Goal: Communication & Community: Answer question/provide support

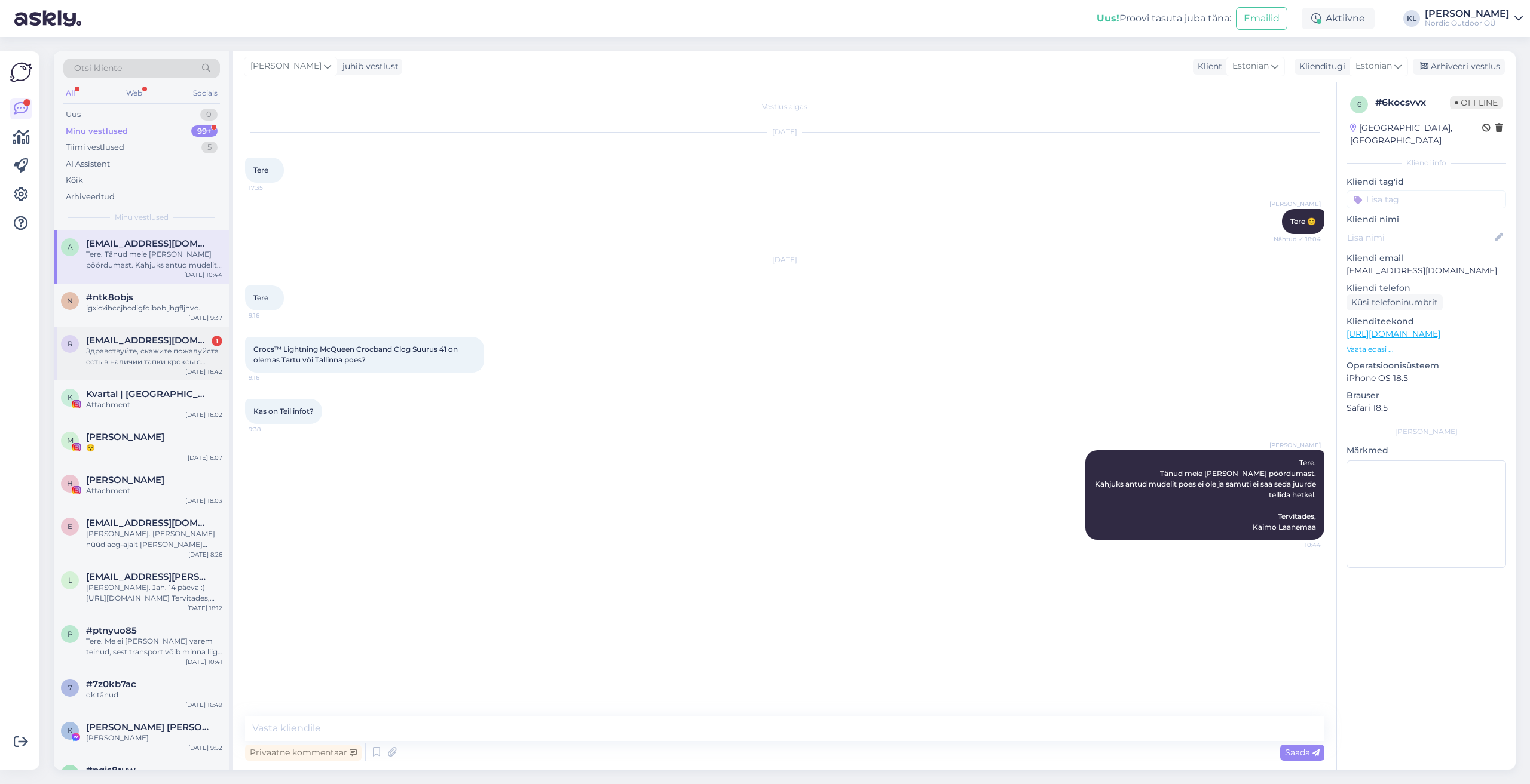
click at [139, 351] on div "Здравствуйте, скажите пожалуйста есть в наличии тапки кроксы с маквином" at bounding box center [154, 357] width 136 height 21
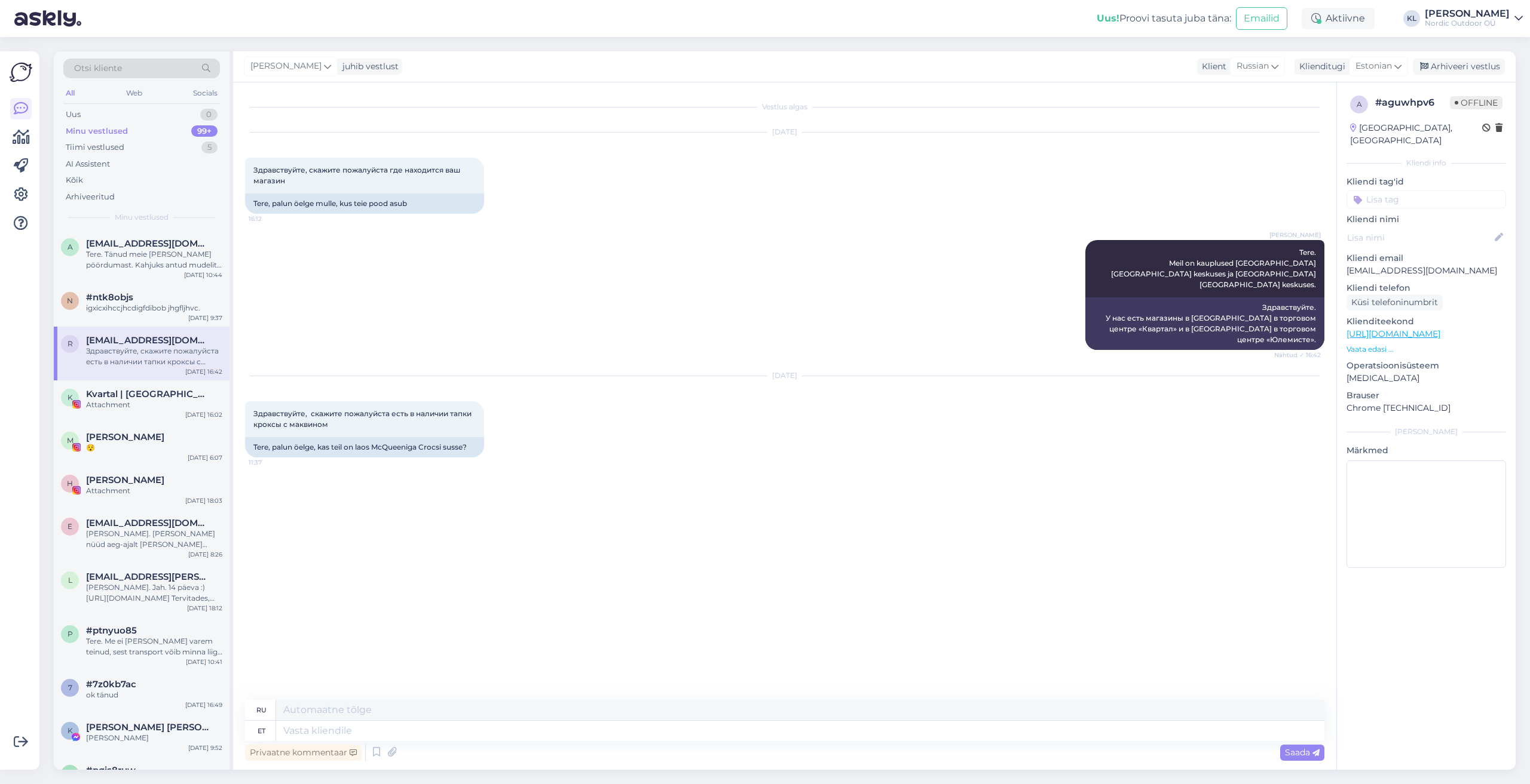
click at [347, 505] on div "Vestlus algas [DATE] Здравствуйте, скажите пожалуйста где находится ваш магазин…" at bounding box center [790, 391] width 1090 height 595
click at [412, 736] on textarea at bounding box center [800, 731] width 1048 height 21
type textarea "Hei,"
type textarea "Привет,"
type textarea "Hei, Kahjuks"
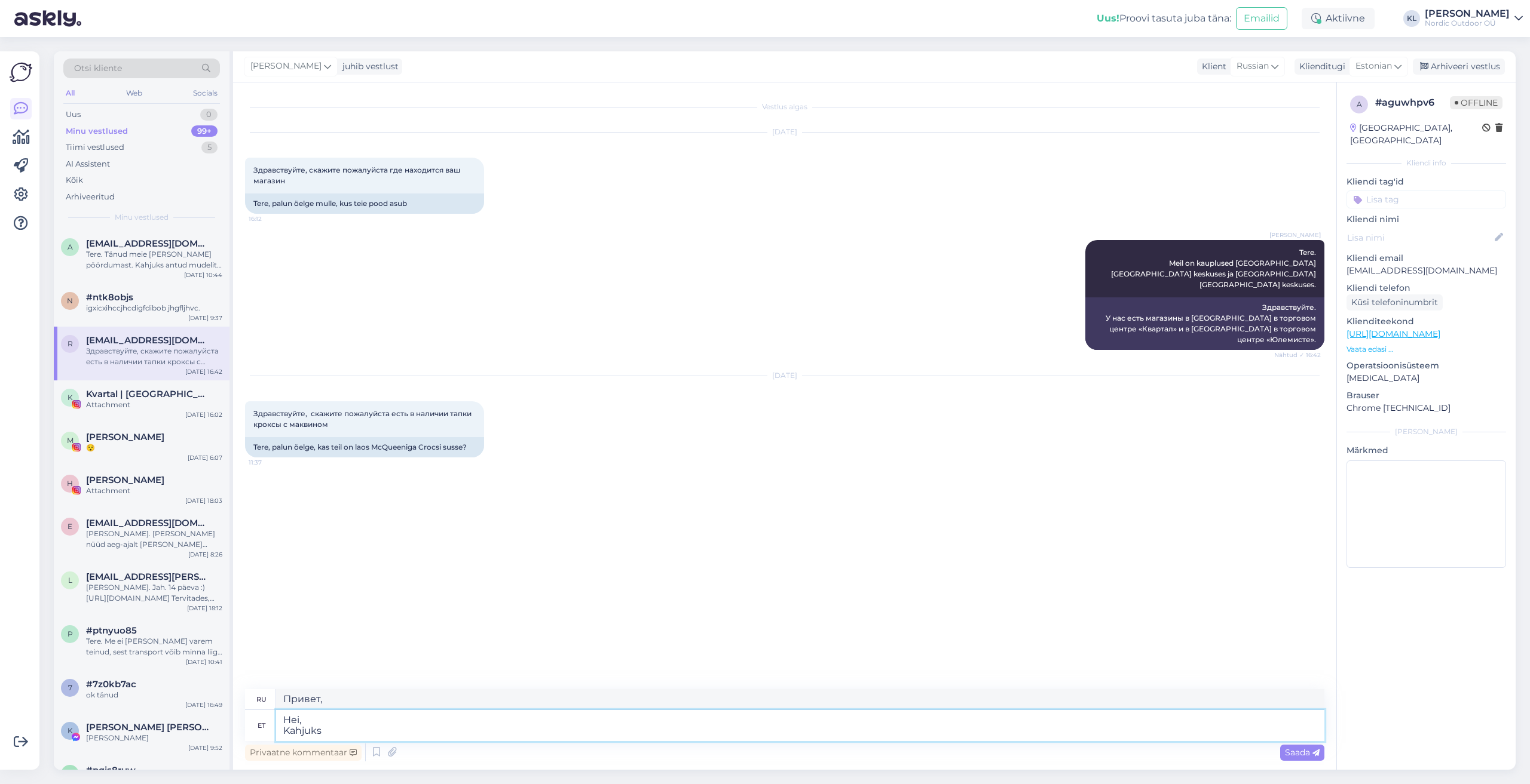
type textarea "Привет, Извините"
type textarea "Hei, Kahjuks on k"
type textarea "Привет, К сожалению,"
type textarea "Hei, Kahjuks on kõik o"
type textarea "Привет, К сожалению, все"
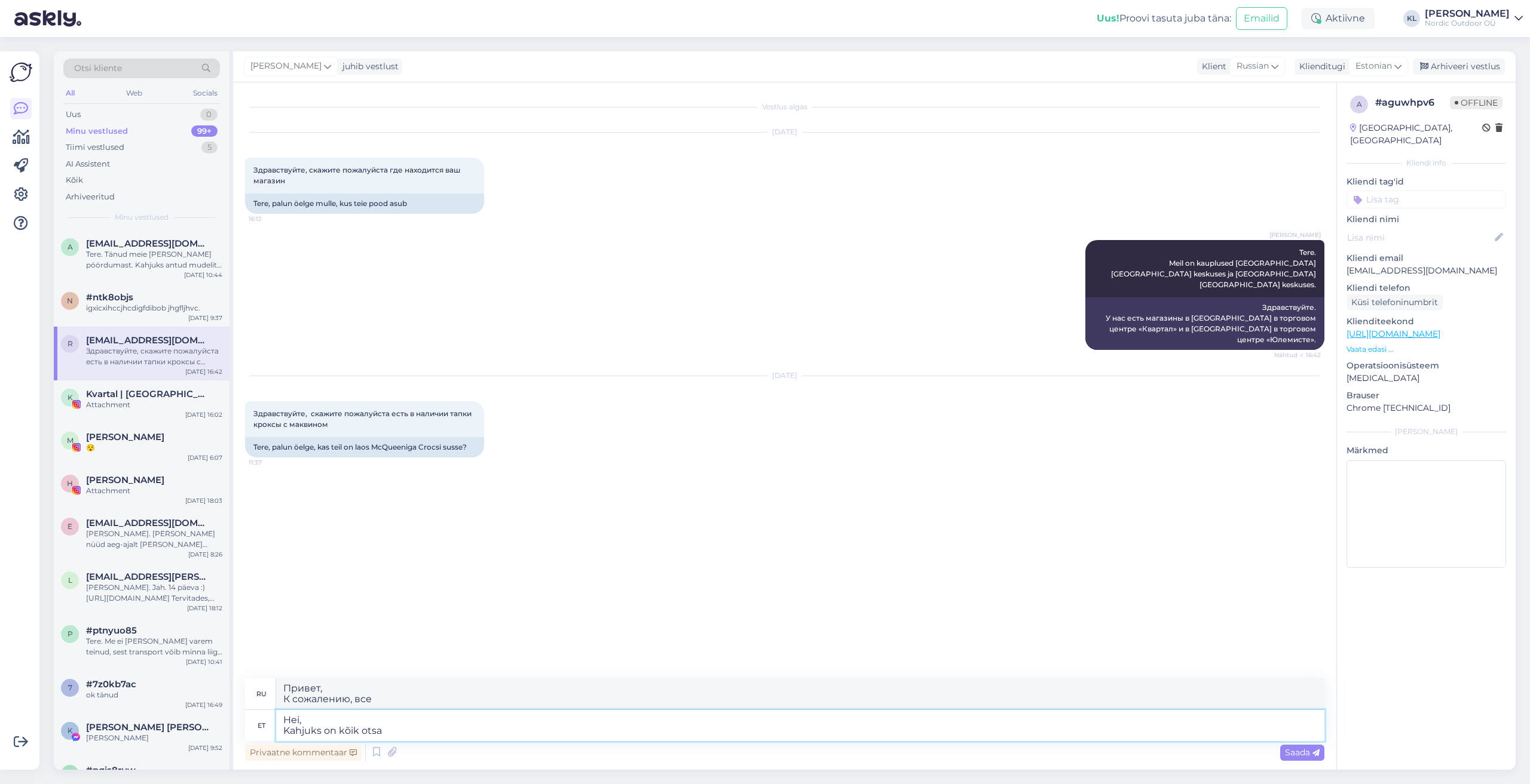
type textarea "Hei, Kahjuks on kõik otsas"
type textarea "Привет, К сожалению, все кончено."
type textarea "Hei, Kahjuks on kõik otsas."
type textarea "Привет, К сожалению, все есть в наличии."
type textarea "Hei, Kahjuks on kõik otsas"
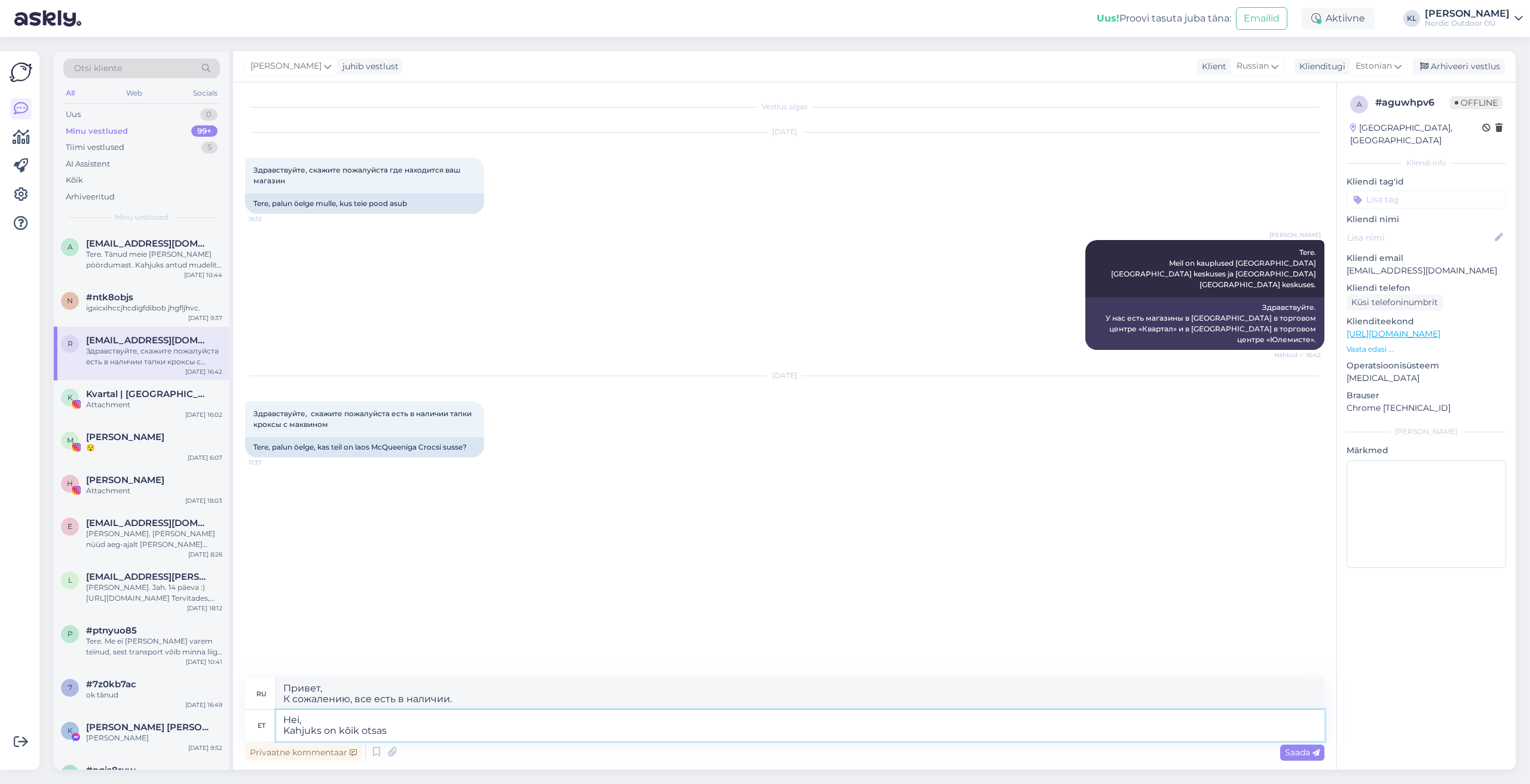
type textarea "Привет, К сожалению, всё кончено."
type textarea "Hei, Kahjuks on kõik otsas."
type textarea "Привет, К сожалению, все есть в наличии."
type textarea "Hei, Kahjuks on kõik otsas."
click at [1297, 756] on span "Saada" at bounding box center [1302, 753] width 35 height 11
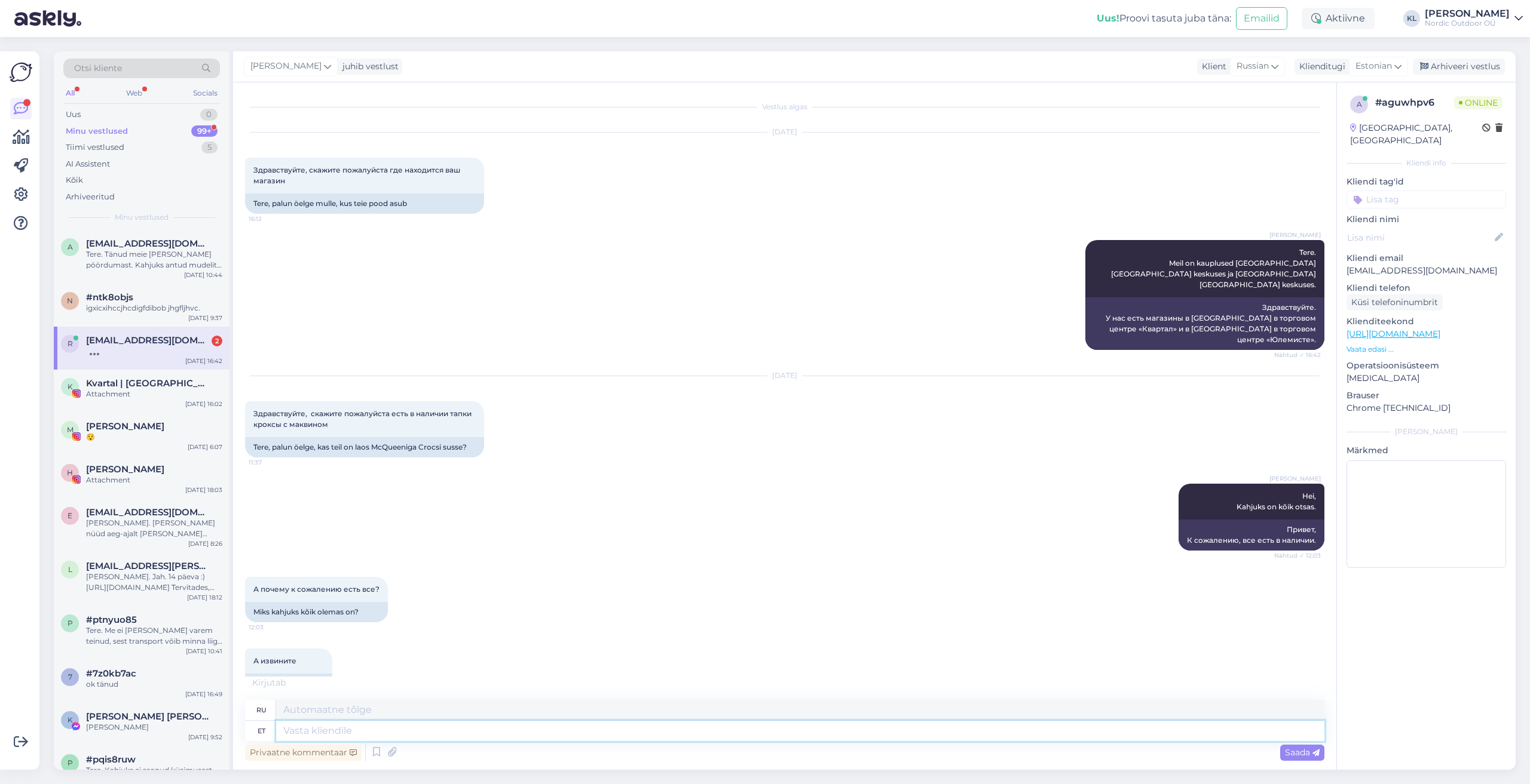
click at [306, 735] on textarea at bounding box center [800, 731] width 1048 height 21
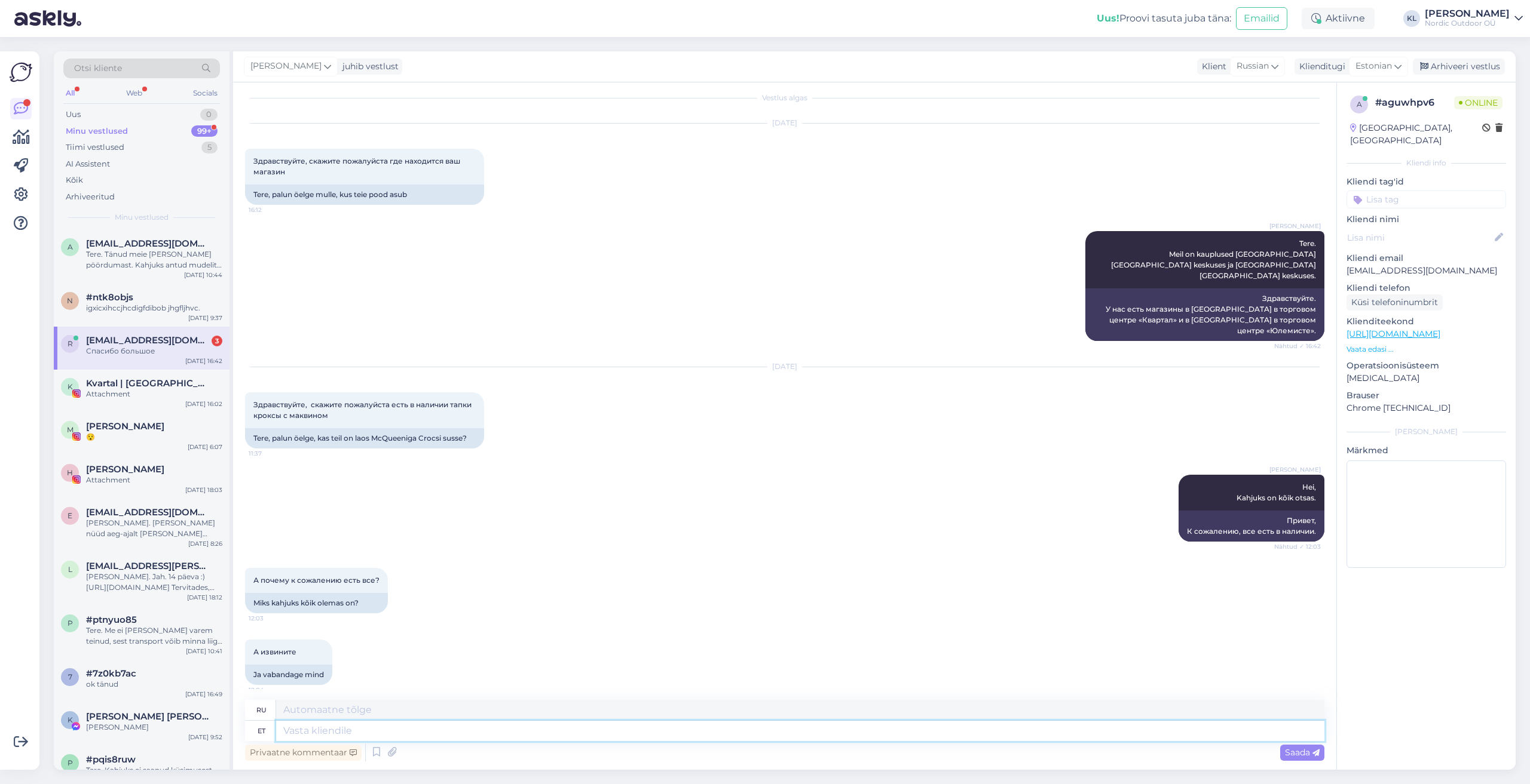
scroll to position [68, 0]
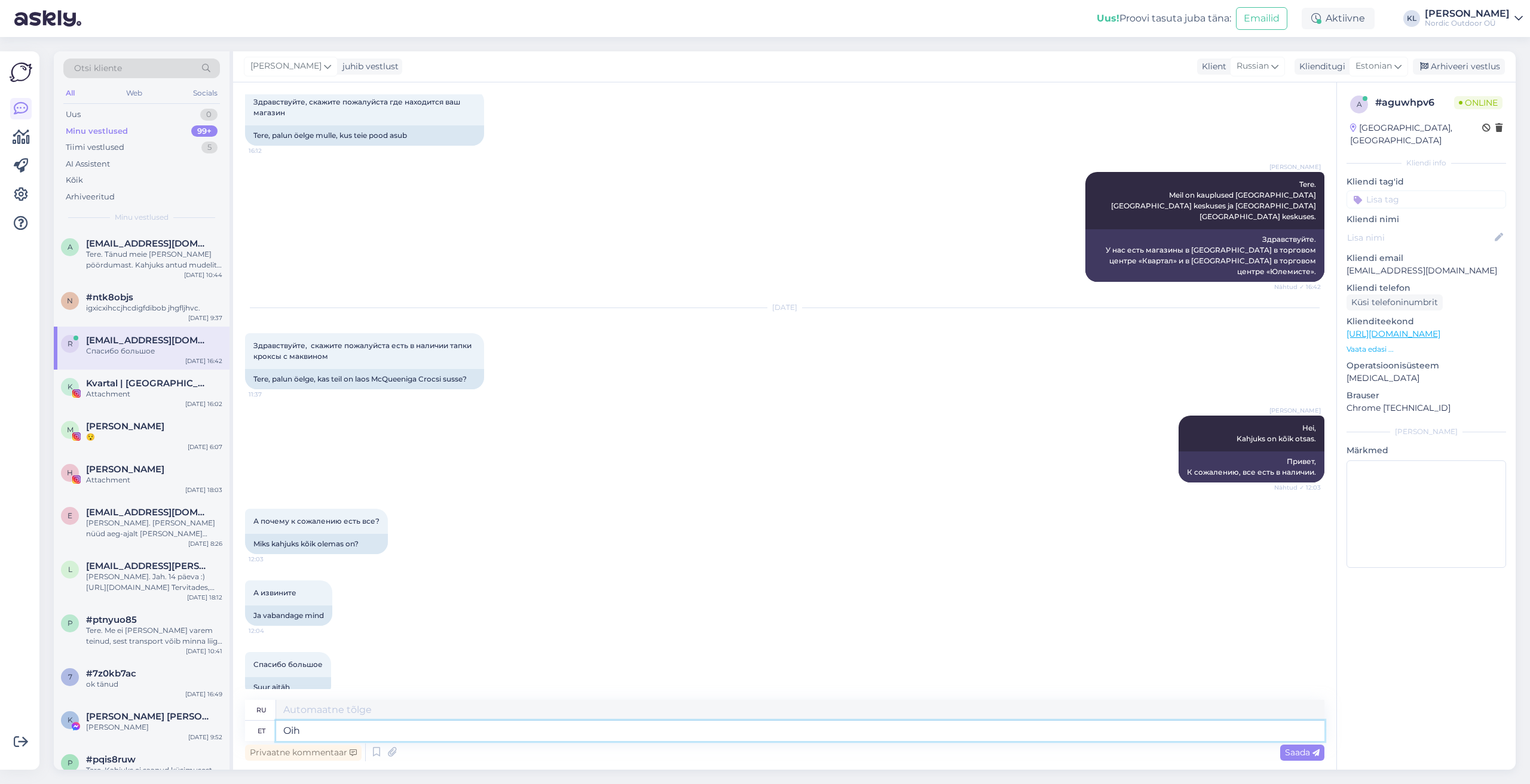
type textarea "Oih,"
type textarea "Упс"
type textarea "Oih, [GEOGRAPHIC_DATA]"
type textarea "Упс,"
type textarea "Oih, [GEOGRAPHIC_DATA]"
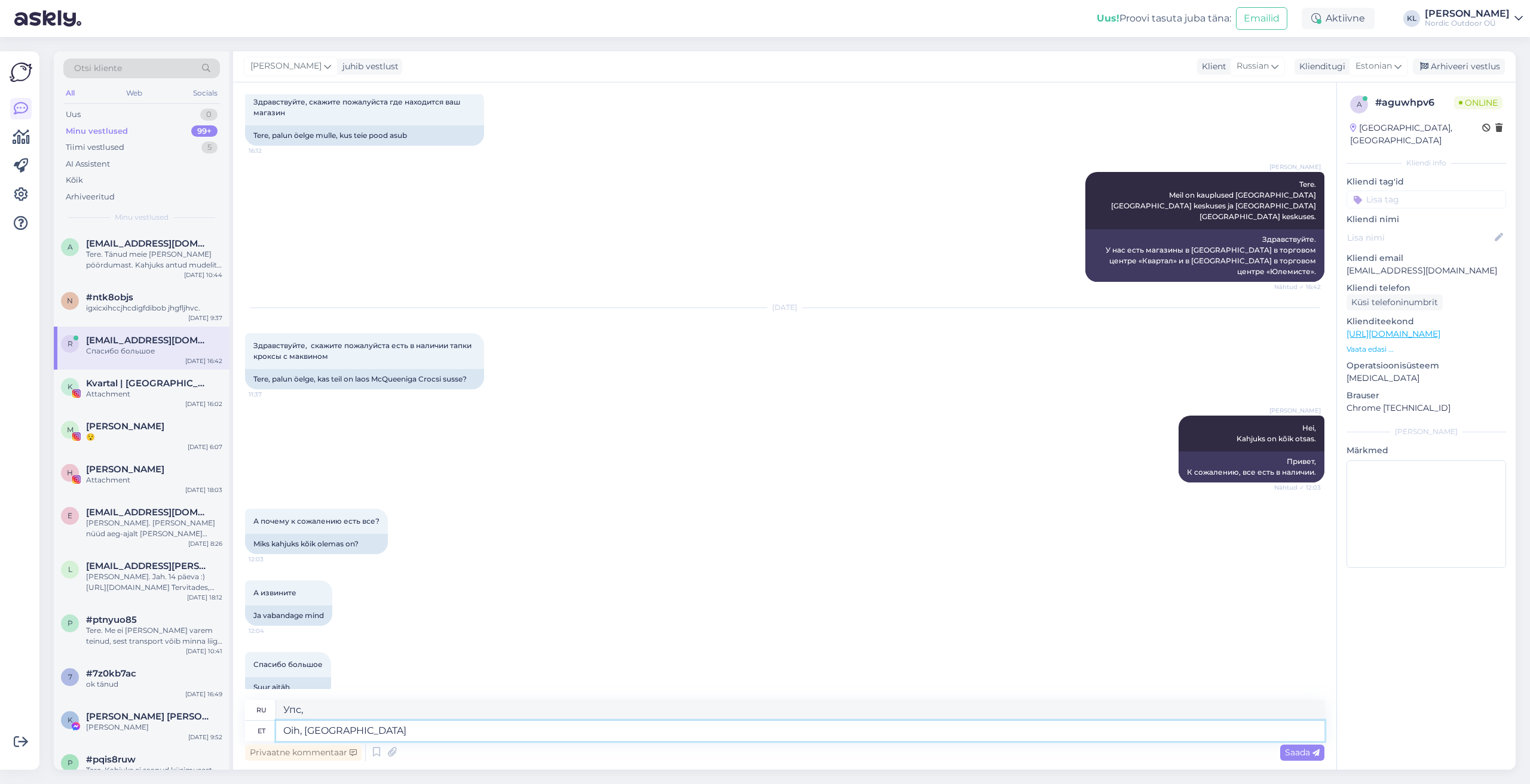
type textarea "О, я"
type textarea "Oih, ma soovisin"
type textarea "О, я так и хотел."
type textarea "Oih, ma soovisin öelda, e"
type textarea "О, я хотел сказать,"
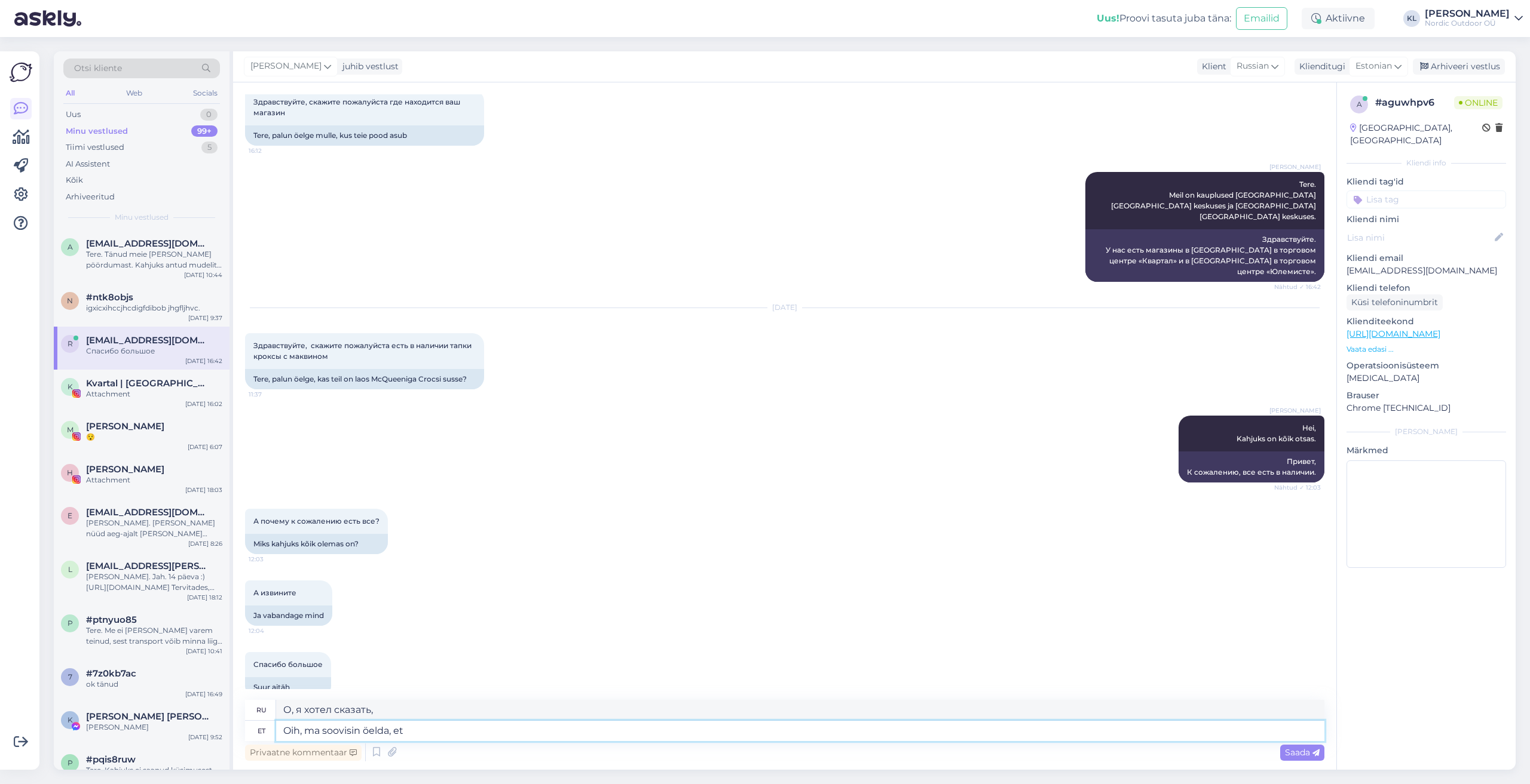
type textarea "Oih, ma soovisin öelda, et"
type textarea "О, я хотел это сказать."
type textarea "Oih, ma soovisin öelda, et kahjuks"
type textarea "Упс, я хотел сказать, что к сожалению"
type textarea "Oih, ma soovisin öelda, et kahjuks on"
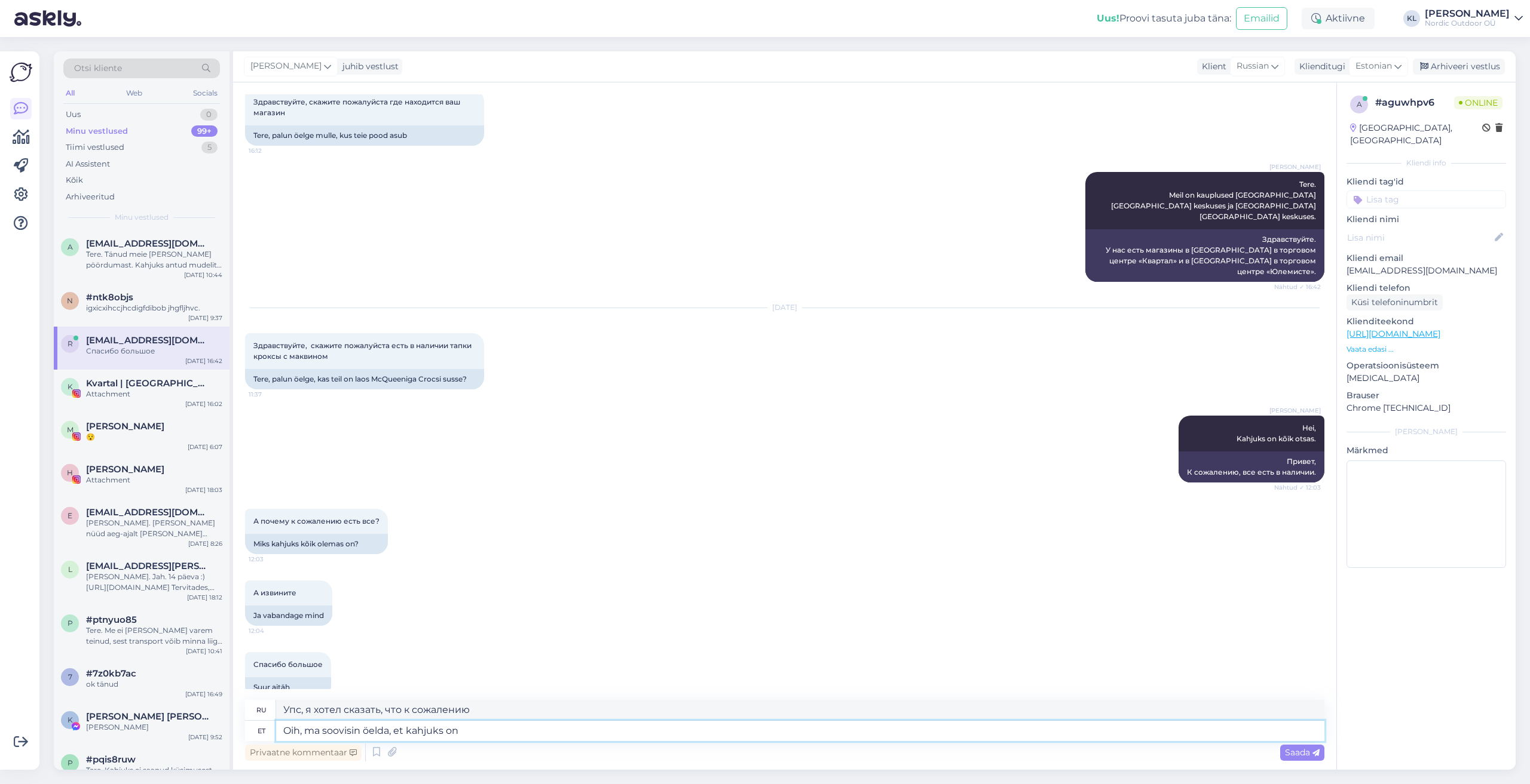
type textarea "Упс, я хотел сказать, что, к сожалению..."
type textarea "Oih, ma soovisin öelda, et kahjuks on kõik"
type textarea "Упс, я хотел сказать, что, к сожалению, все"
type textarea "Oih, ma soovisin öelda, et kahjuks on kõik otsas."
type textarea "Упс, я хотел сказать, что, к сожалению, все кончено."
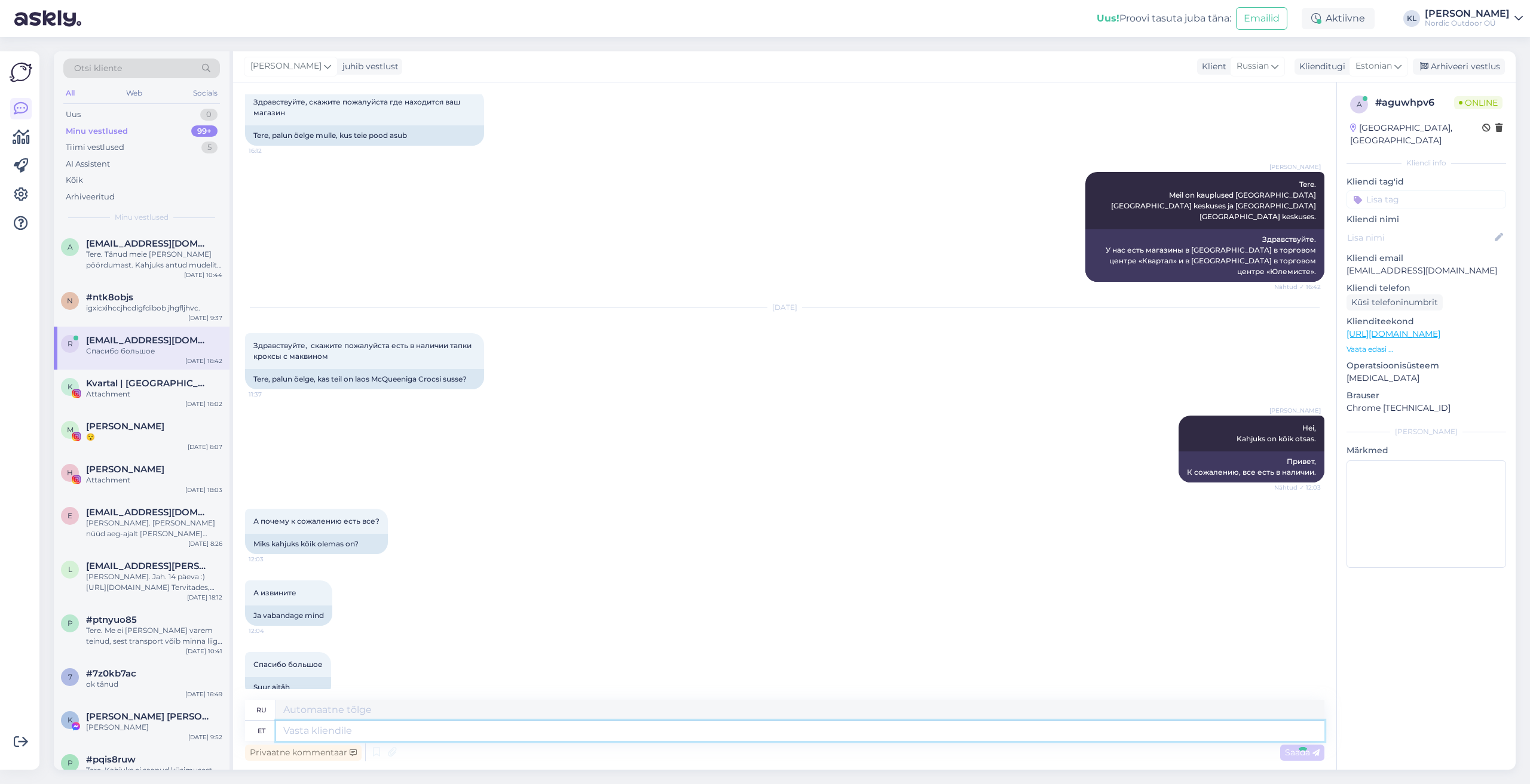
scroll to position [140, 0]
